Goal: Communication & Community: Ask a question

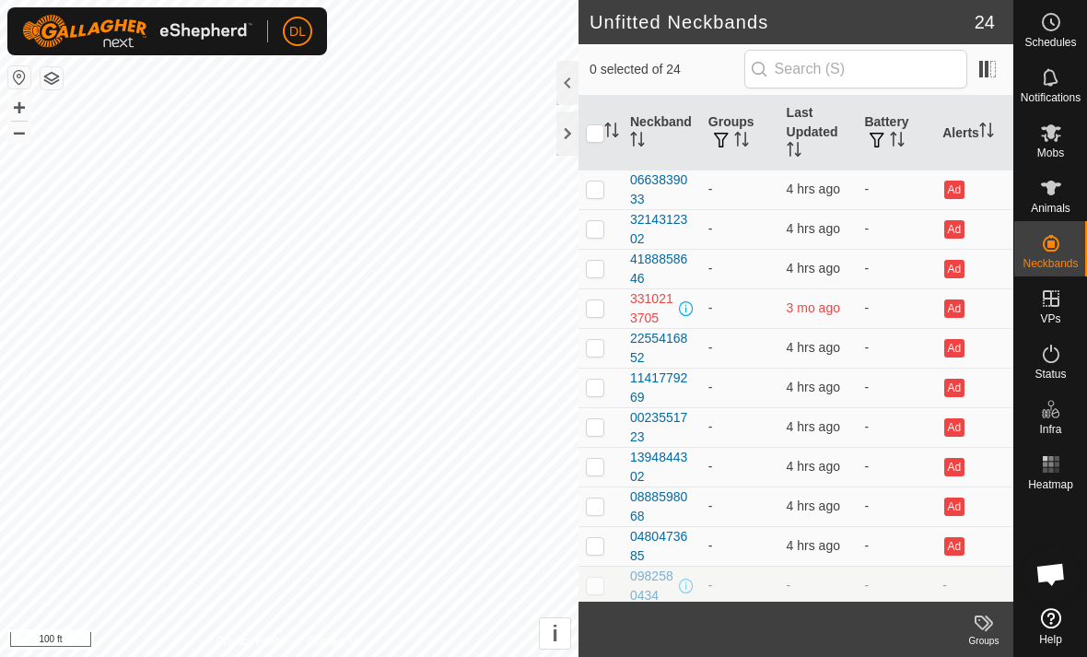
scroll to position [519, 0]
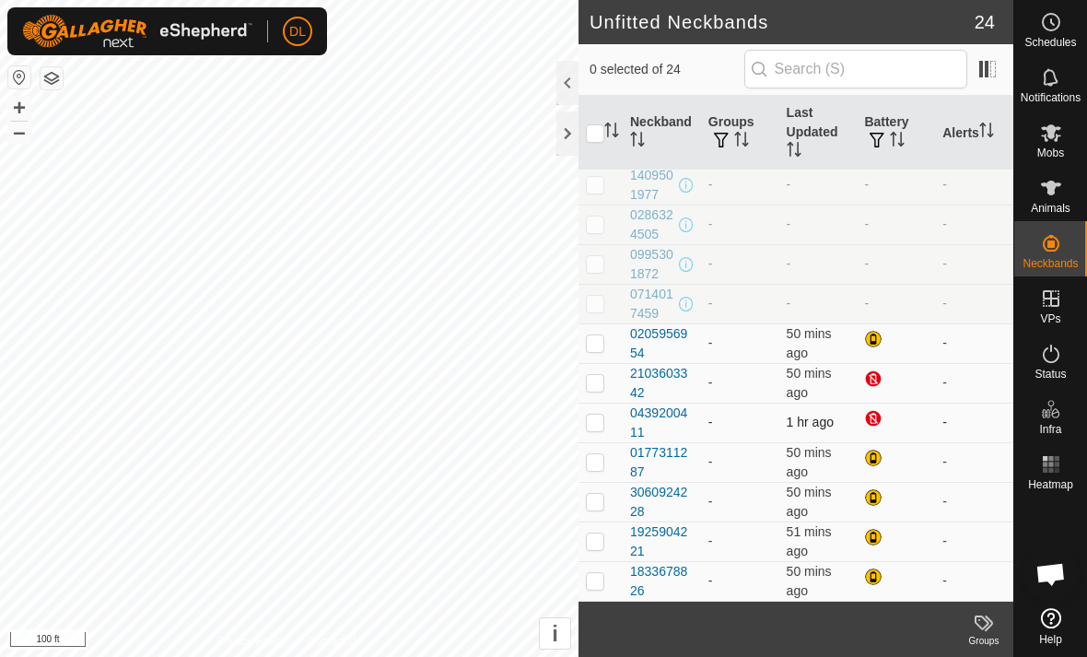
scroll to position [519, 0]
checkbox input "false"
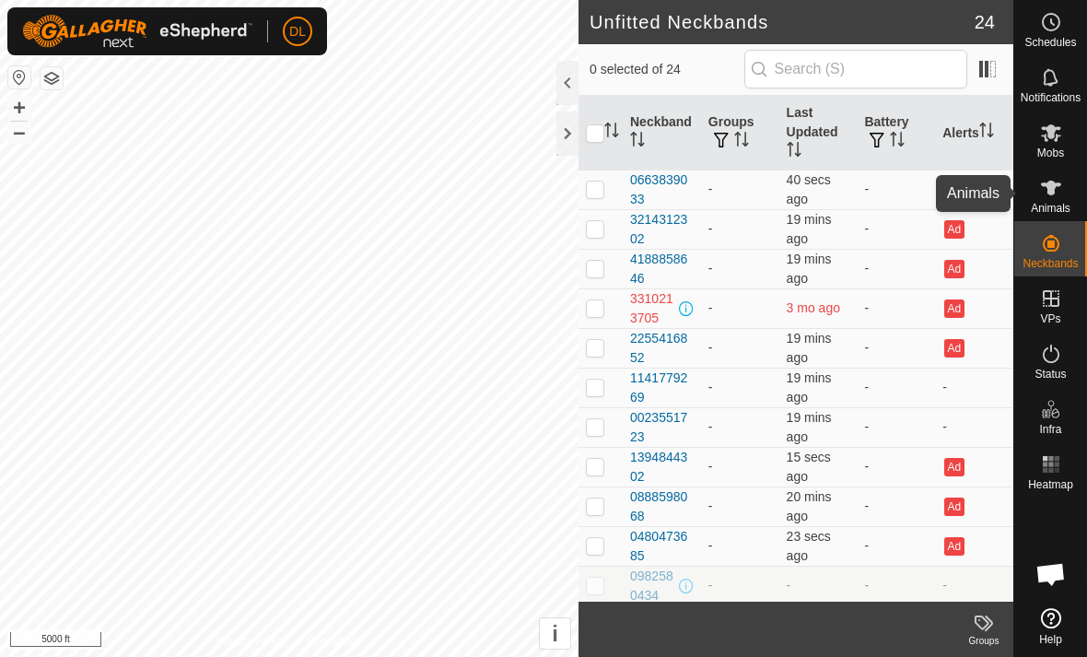
click at [1053, 188] on icon at bounding box center [1051, 187] width 20 height 15
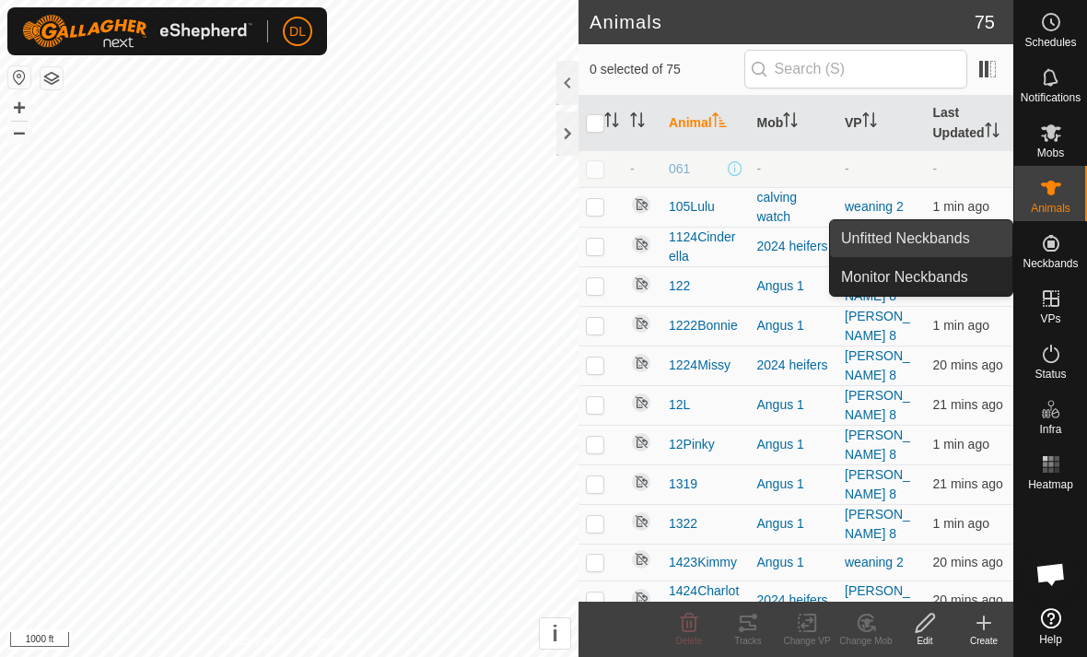
click at [960, 237] on link "Unfitted Neckbands" at bounding box center [921, 238] width 182 height 37
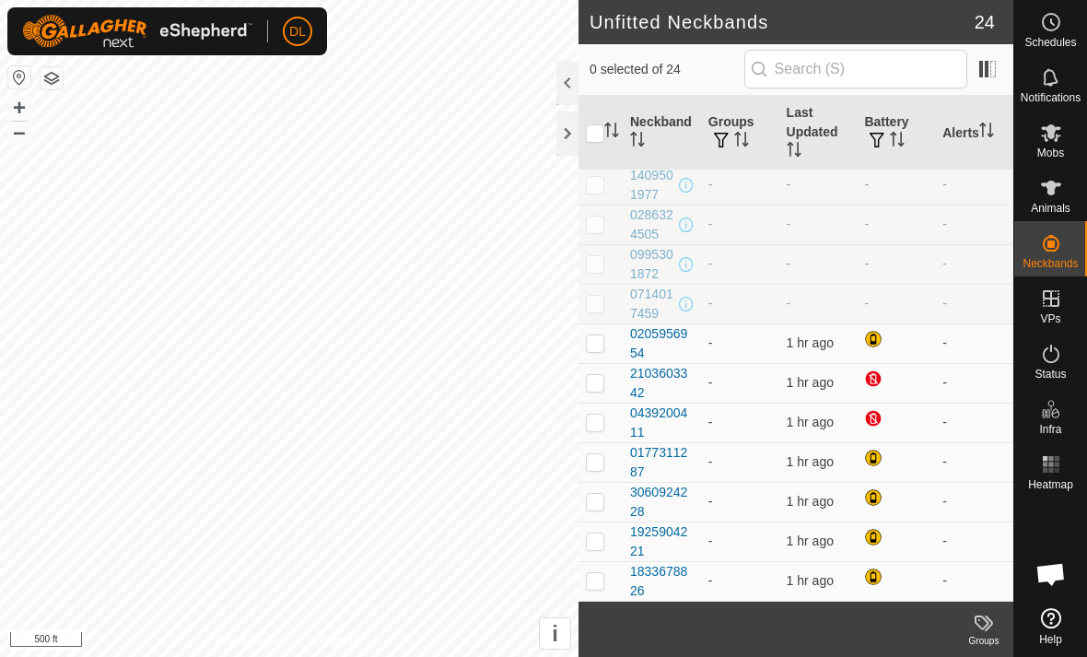
scroll to position [519, 0]
click at [1050, 572] on span "Open chat" at bounding box center [1050, 576] width 30 height 26
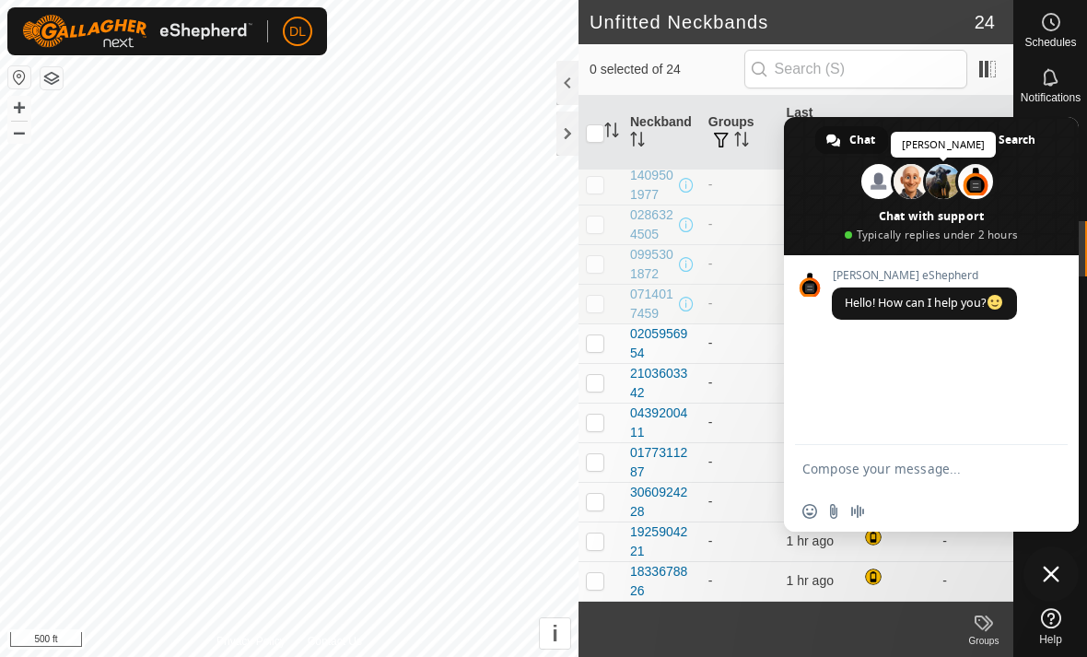
click at [953, 180] on span at bounding box center [942, 181] width 35 height 35
click at [834, 468] on textarea "Compose your message..." at bounding box center [910, 468] width 217 height 17
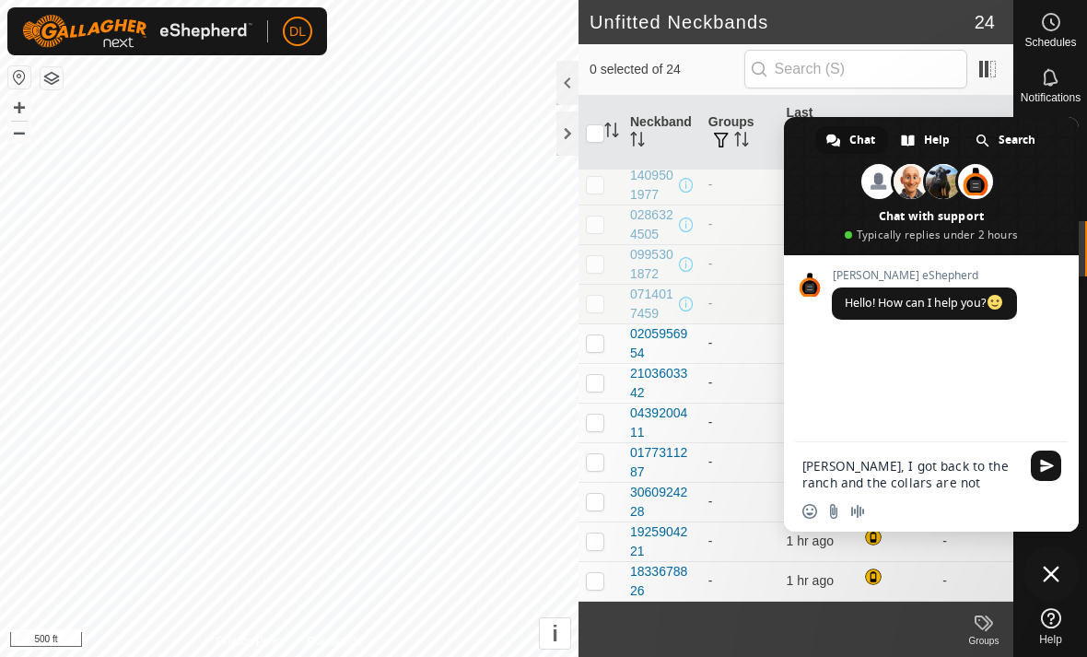
type textarea "Duncan, I got back to the ranch and the collars are not updating"
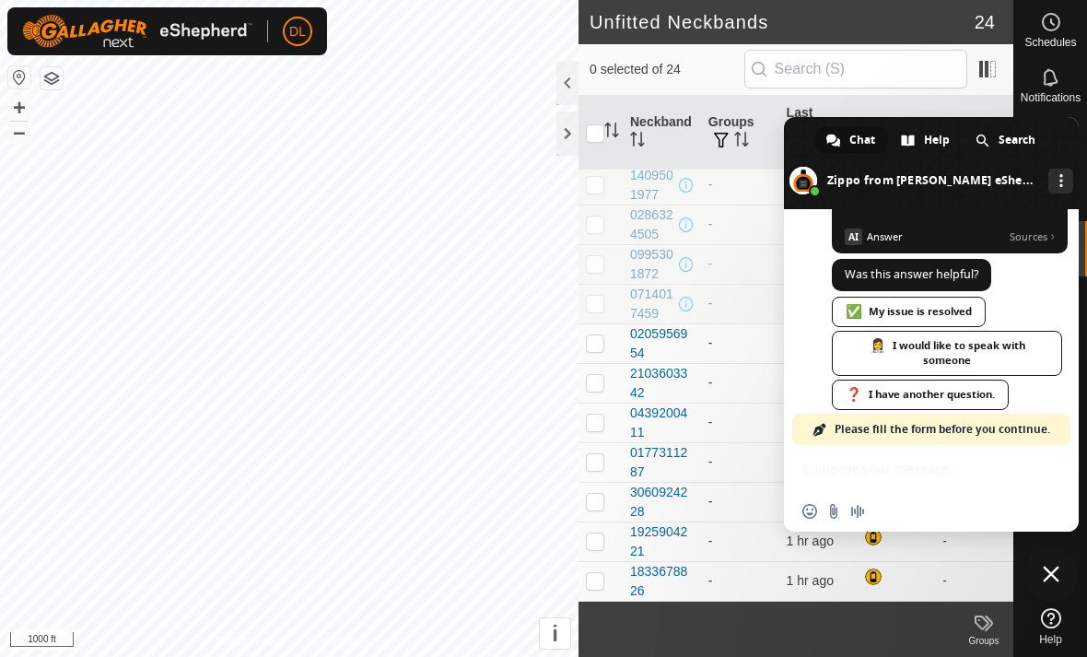
scroll to position [397, 0]
click at [809, 144] on span at bounding box center [931, 163] width 295 height 92
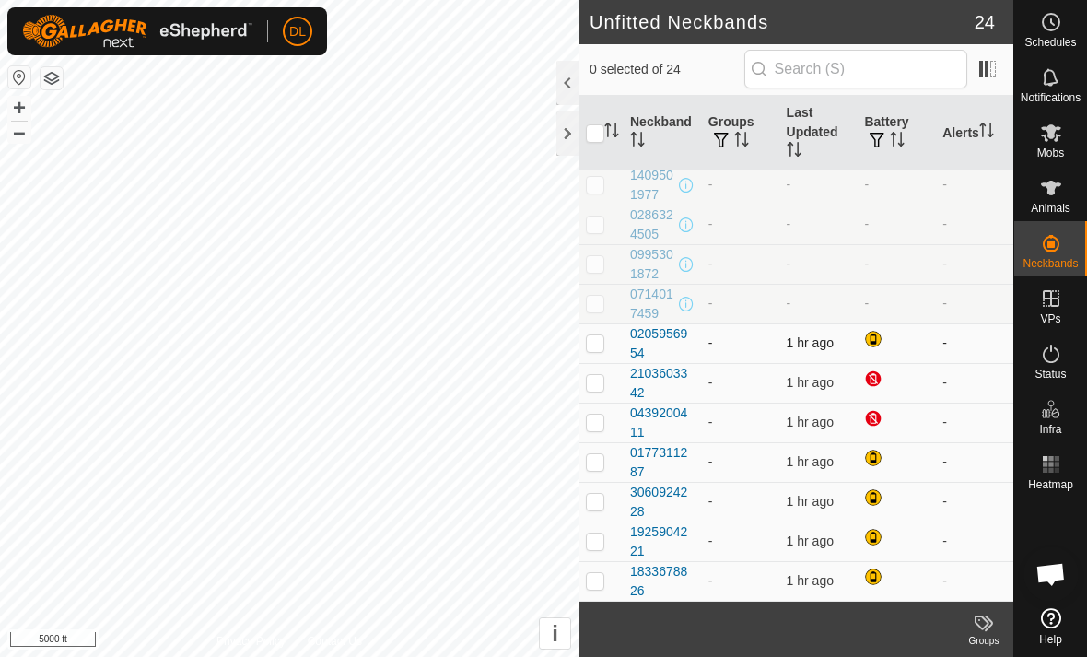
scroll to position [519, 0]
click at [0, 0] on html "DL Schedules Notifications Mobs Animals Neckbands VPs Status Infra Heatmap Help…" at bounding box center [543, 328] width 1087 height 657
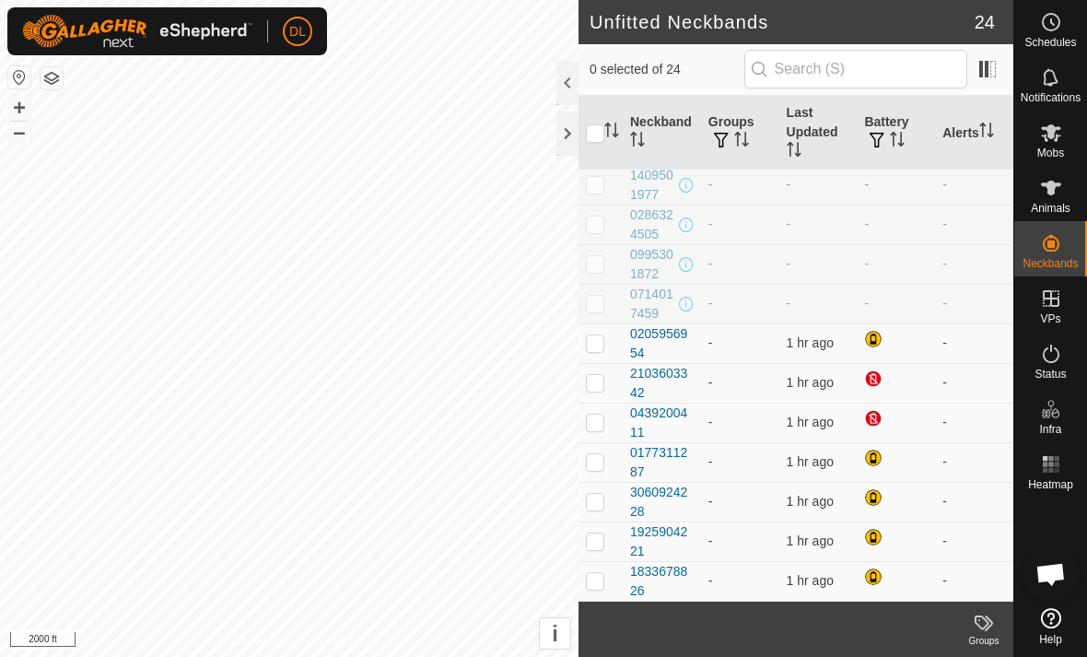
click at [1045, 577] on span "Open chat" at bounding box center [1050, 576] width 30 height 26
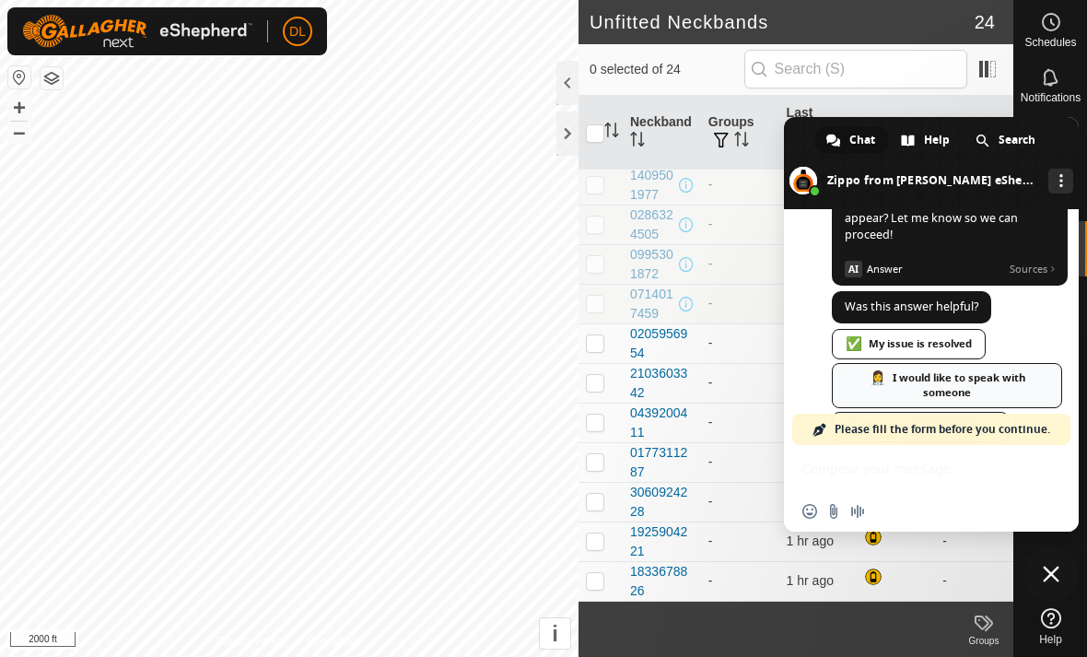
scroll to position [377, 0]
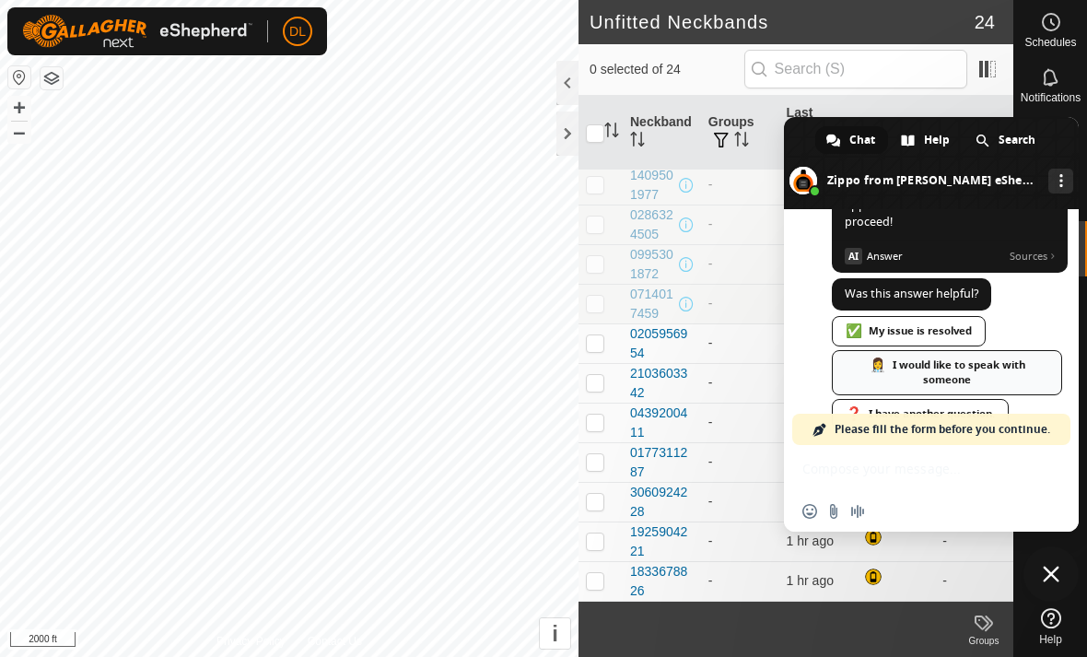
click at [926, 360] on div "👩‍⚕️ I would like to speak with someone" at bounding box center [947, 372] width 230 height 45
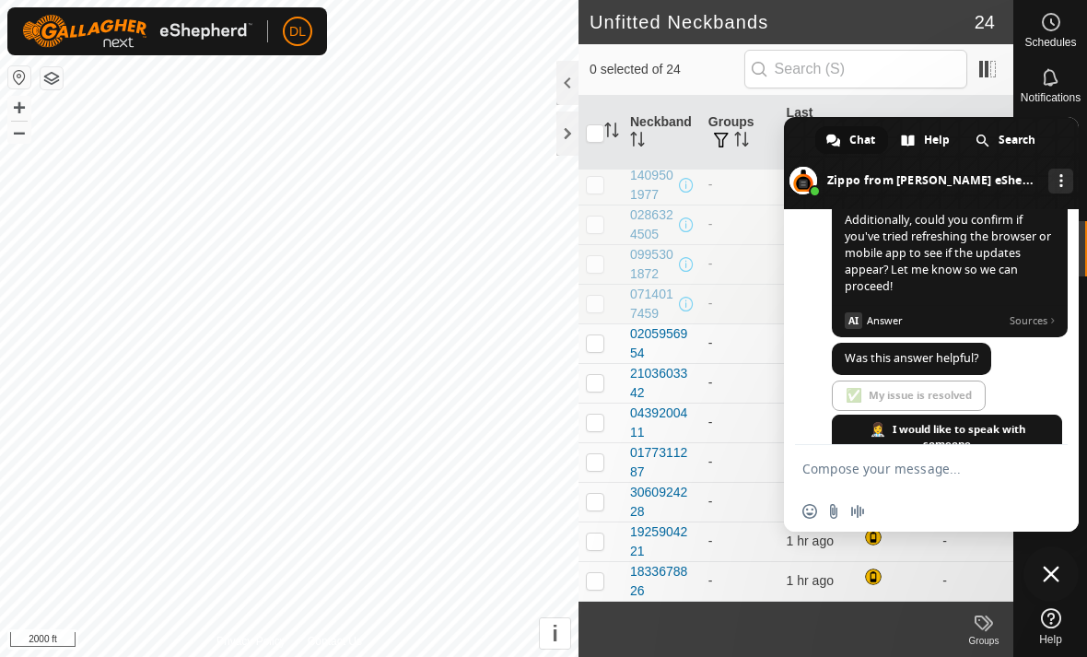
scroll to position [404, 0]
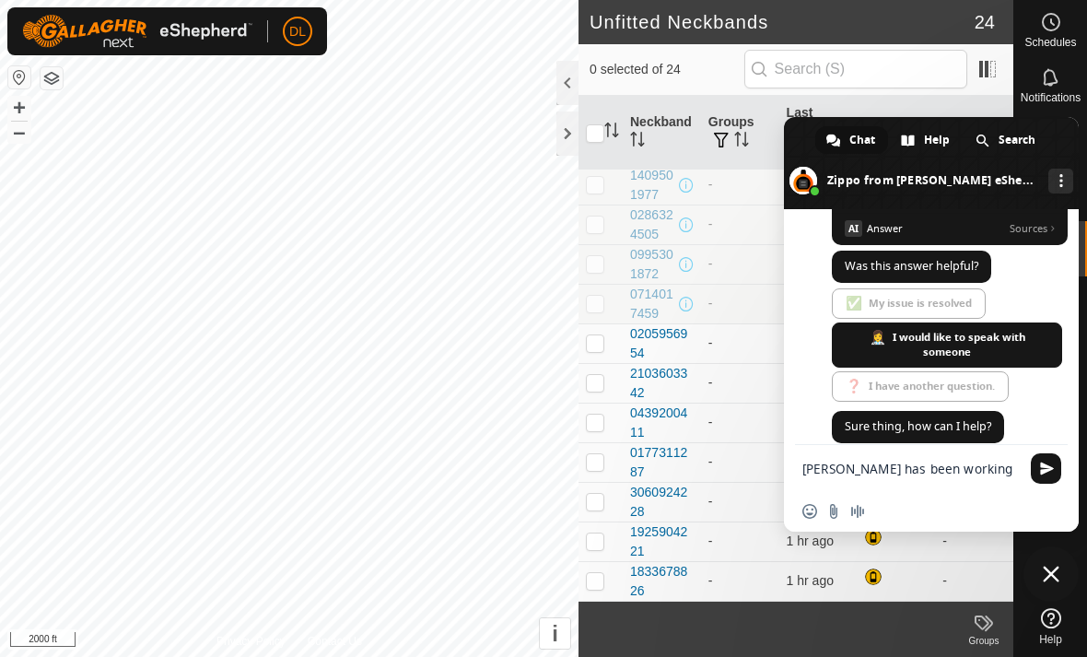
type textarea "Duncan has been working with me"
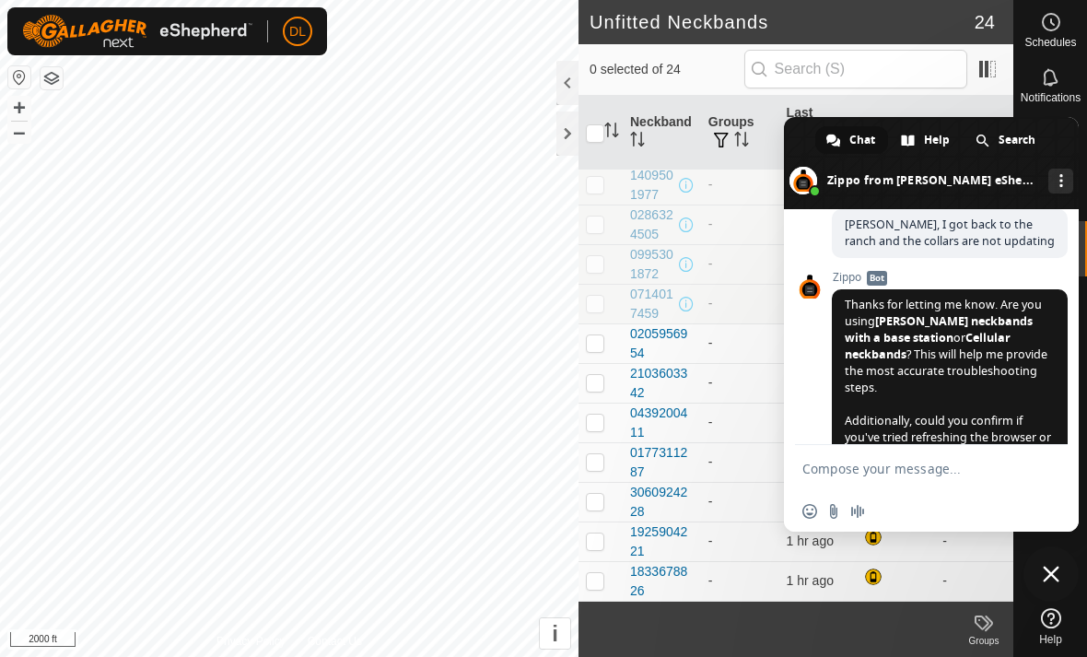
scroll to position [81, 0]
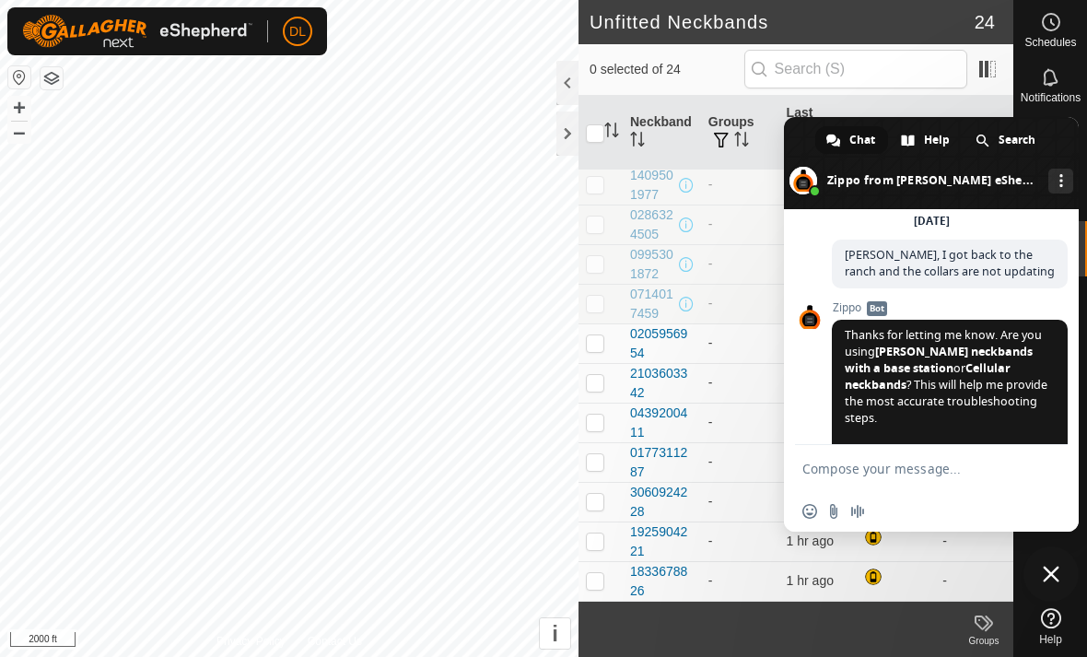
drag, startPoint x: 848, startPoint y: 257, endPoint x: 935, endPoint y: 297, distance: 95.2
click at [935, 297] on div "Sunday, 5 October Duncan, I got back to the ranch and the collars are not updat…" at bounding box center [950, 257] width 236 height 88
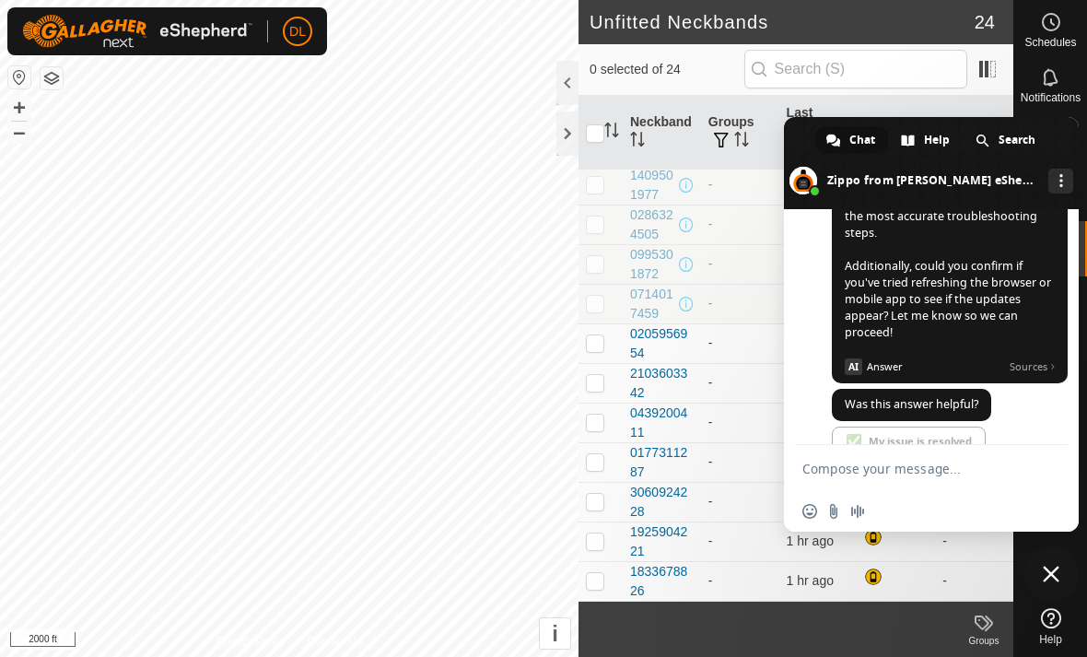
scroll to position [450, 0]
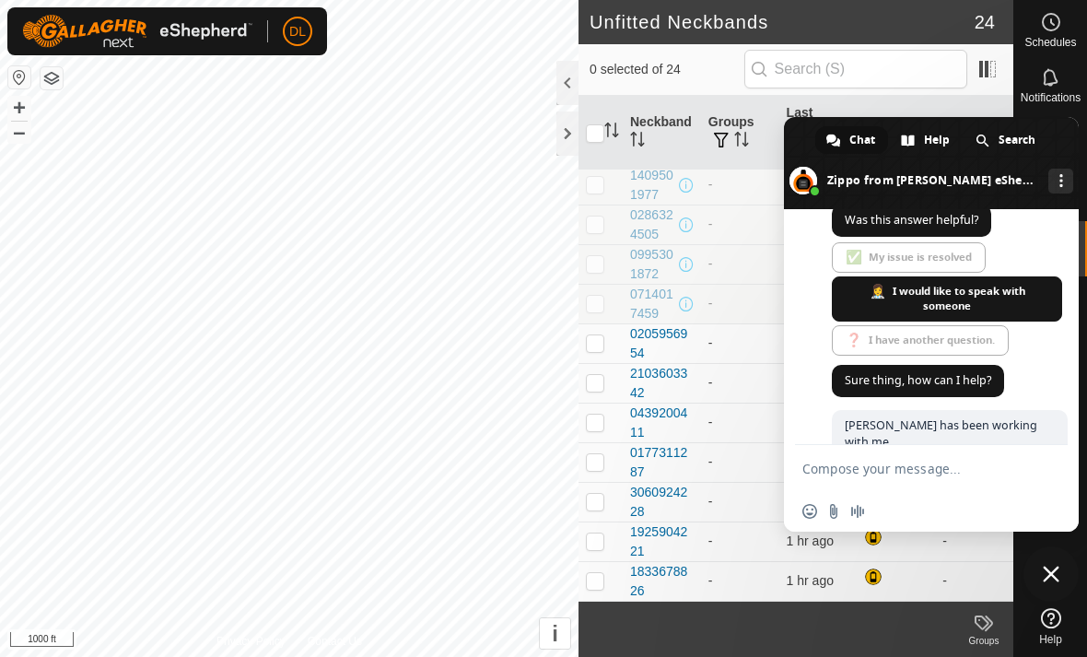
click at [807, 135] on span at bounding box center [931, 163] width 295 height 92
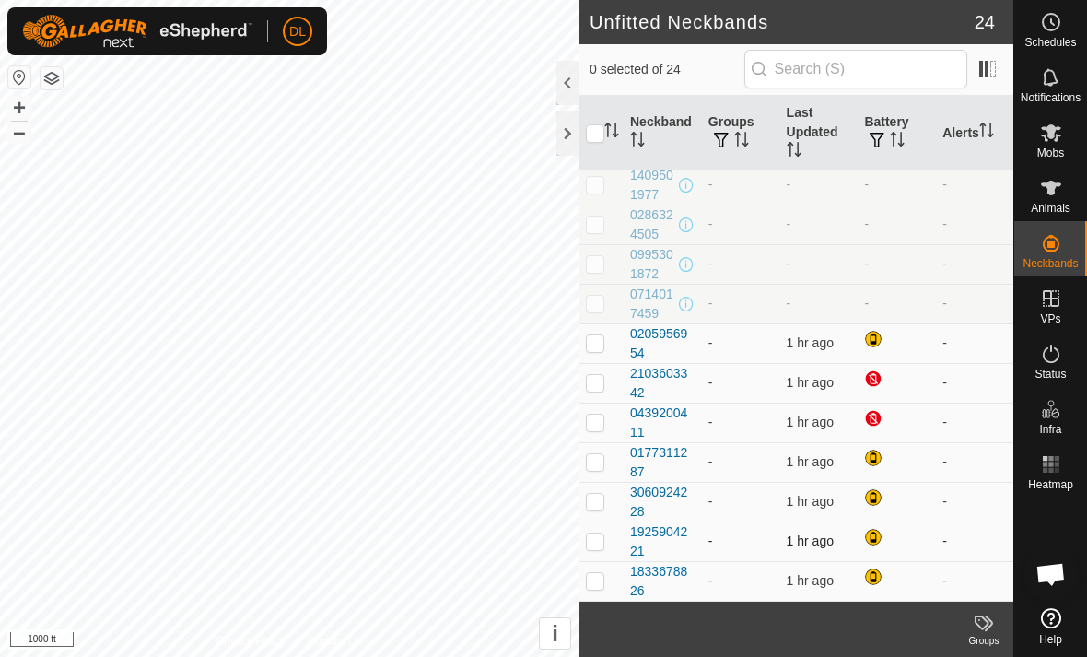
scroll to position [519, 0]
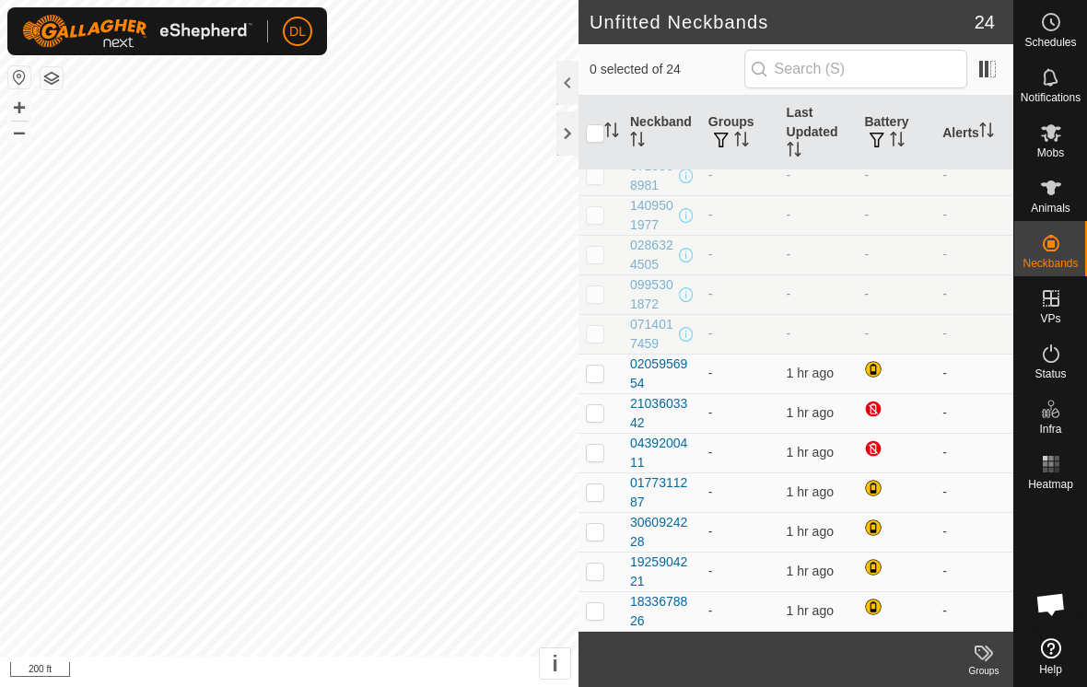
scroll to position [489, 0]
